Goal: Information Seeking & Learning: Find contact information

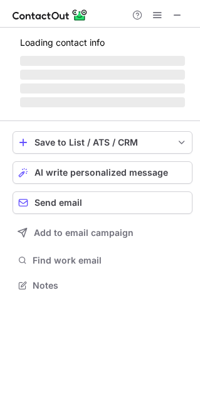
scroll to position [284, 200]
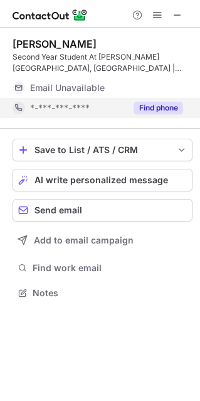
click at [163, 111] on button "Find phone" at bounding box center [159, 108] width 50 height 13
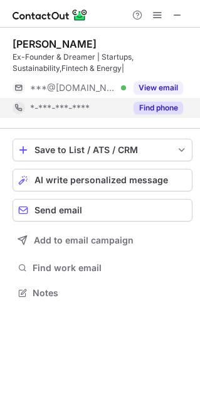
click at [154, 114] on button "Find phone" at bounding box center [159, 108] width 50 height 13
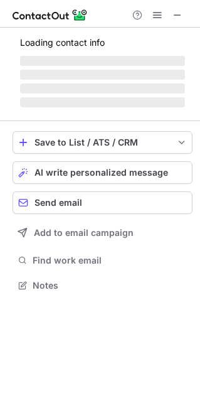
scroll to position [6, 6]
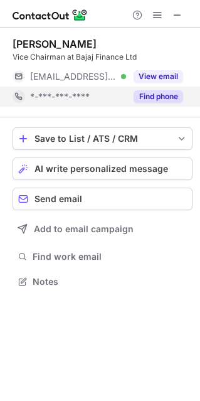
click at [154, 100] on button "Find phone" at bounding box center [159, 96] width 50 height 13
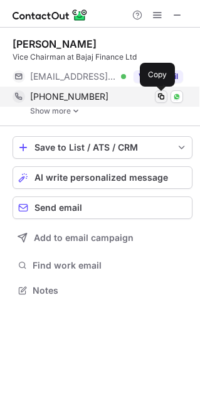
click at [160, 97] on span at bounding box center [161, 97] width 10 height 10
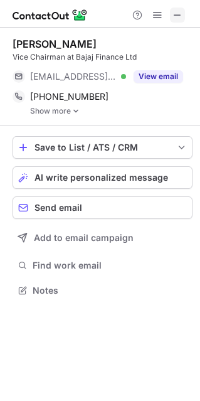
click at [179, 17] on span at bounding box center [178, 15] width 10 height 10
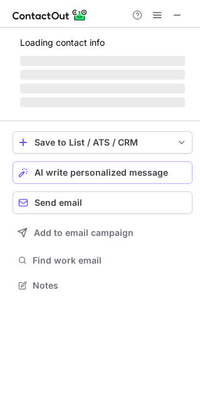
scroll to position [284, 200]
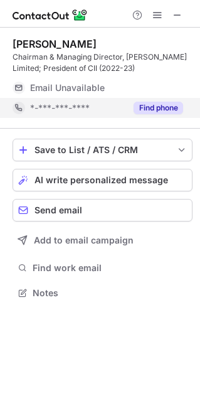
click at [165, 117] on div "Find phone" at bounding box center [154, 108] width 57 height 20
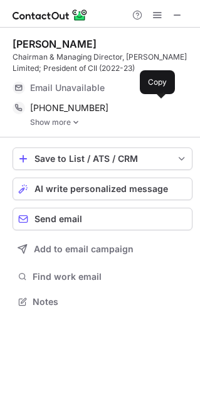
scroll to position [293, 200]
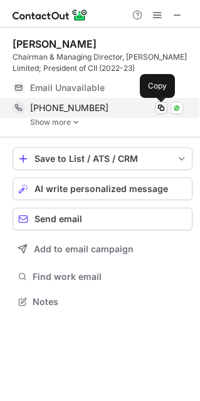
click at [165, 107] on span at bounding box center [161, 108] width 10 height 10
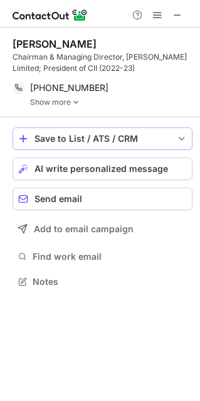
scroll to position [273, 200]
click at [182, 16] on span at bounding box center [178, 15] width 10 height 10
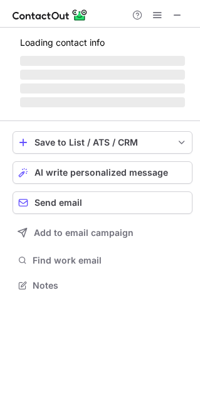
scroll to position [6, 6]
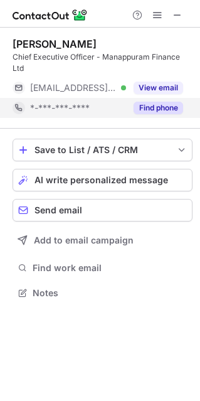
click at [168, 102] on button "Find phone" at bounding box center [159, 108] width 50 height 13
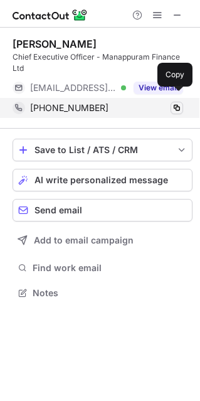
click at [173, 103] on span at bounding box center [177, 108] width 10 height 10
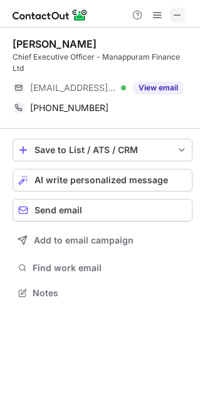
click at [184, 19] on button at bounding box center [177, 15] width 15 height 15
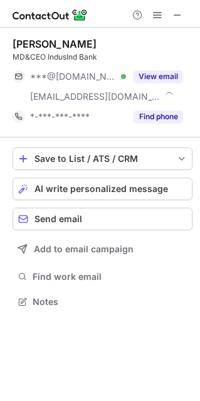
scroll to position [293, 200]
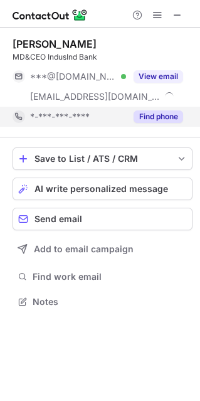
click at [161, 118] on button "Find phone" at bounding box center [159, 117] width 50 height 13
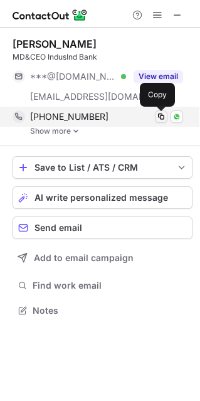
click at [158, 119] on span at bounding box center [161, 117] width 10 height 10
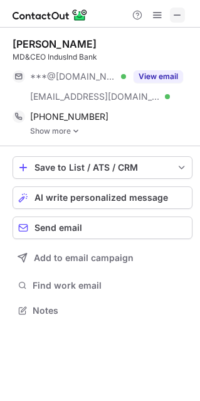
click at [180, 14] on span at bounding box center [178, 15] width 10 height 10
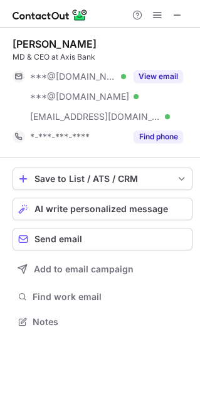
scroll to position [313, 200]
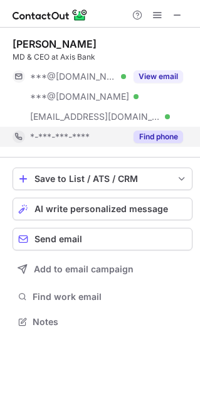
click at [160, 138] on button "Find phone" at bounding box center [159, 137] width 50 height 13
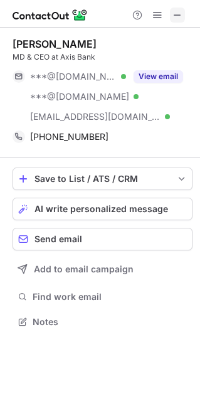
click at [175, 20] on span at bounding box center [178, 15] width 10 height 10
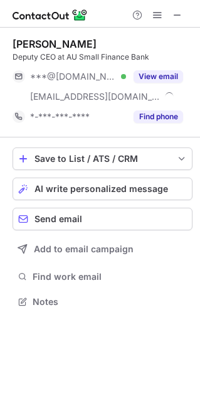
scroll to position [293, 200]
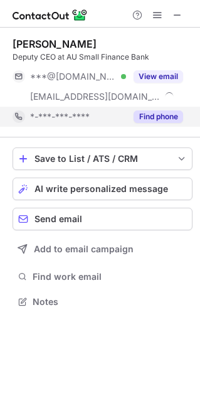
click at [148, 118] on button "Find phone" at bounding box center [159, 117] width 50 height 13
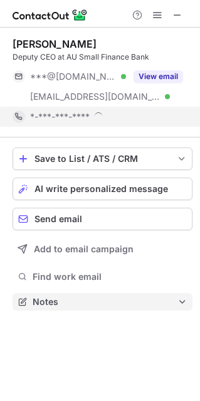
scroll to position [301, 200]
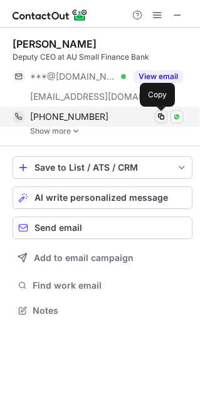
click at [165, 119] on span at bounding box center [161, 117] width 10 height 10
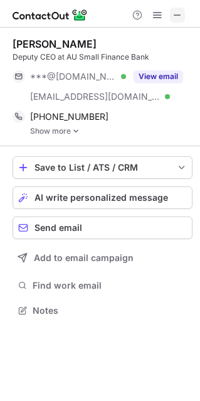
click at [178, 14] on span at bounding box center [178, 15] width 10 height 10
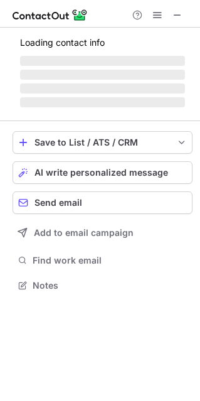
scroll to position [293, 200]
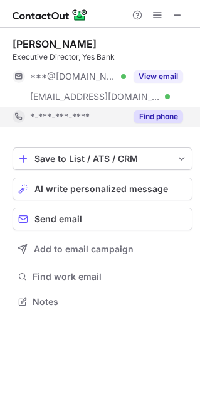
click at [163, 114] on button "Find phone" at bounding box center [159, 117] width 50 height 13
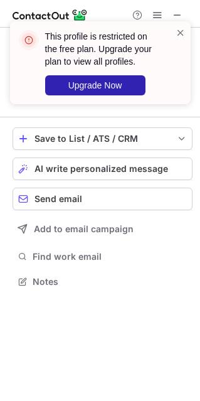
scroll to position [273, 200]
click at [176, 17] on div "This profile is restricted on the free plan. Upgrade your plan to view all prof…" at bounding box center [100, 68] width 201 height 118
click at [179, 28] on span at bounding box center [181, 32] width 10 height 13
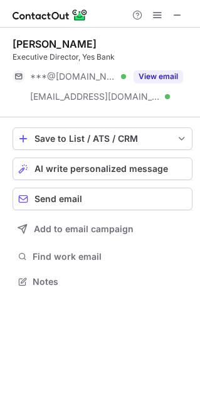
click at [179, 17] on div "This profile is restricted on the free plan. Upgrade your plan to view all prof…" at bounding box center [100, 21] width 201 height 25
click at [179, 17] on span at bounding box center [178, 15] width 10 height 10
